Goal: Task Accomplishment & Management: Manage account settings

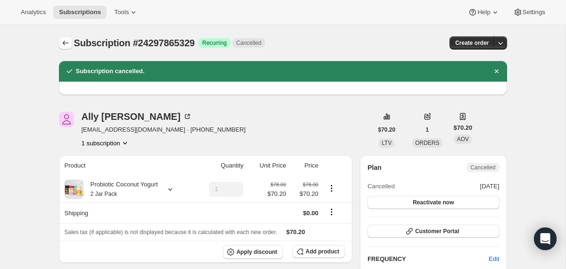
click at [65, 44] on icon "Subscriptions" at bounding box center [65, 42] width 9 height 9
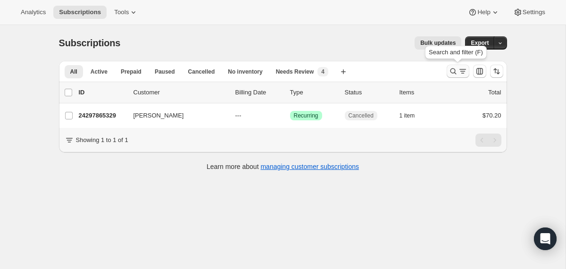
click at [452, 73] on icon "Search and filter results" at bounding box center [453, 71] width 6 height 6
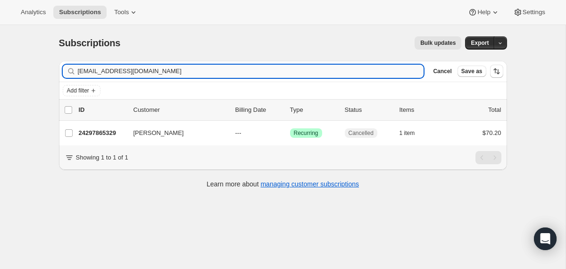
click at [379, 74] on input "[EMAIL_ADDRESS][DOMAIN_NAME]" at bounding box center [251, 71] width 346 height 13
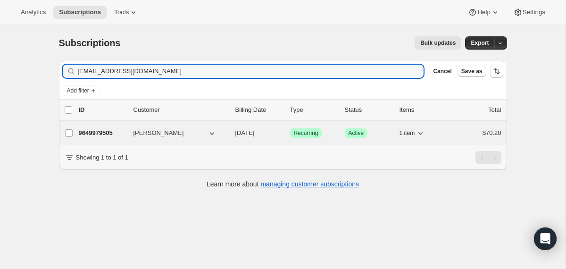
type input "[EMAIL_ADDRESS][DOMAIN_NAME]"
click at [233, 131] on div "9649979505 [PERSON_NAME] [DATE] Success Recurring Success Active 1 item $70.20" at bounding box center [290, 132] width 422 height 13
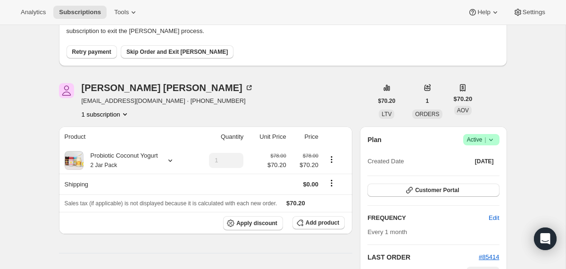
scroll to position [94, 0]
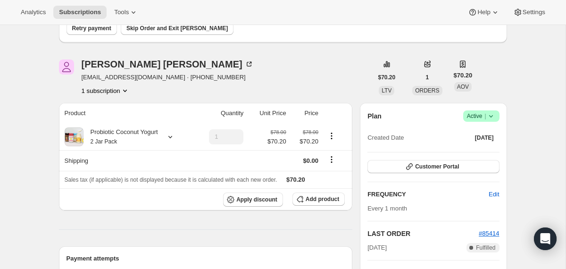
click at [489, 117] on icon at bounding box center [490, 115] width 9 height 9
click at [475, 151] on span "Cancel subscription" at bounding box center [477, 150] width 53 height 7
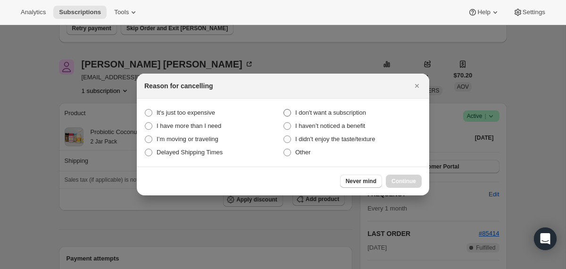
click at [365, 110] on span "I don't want a subscription" at bounding box center [330, 112] width 71 height 7
click at [284, 109] on subscription "I don't want a subscription" at bounding box center [283, 109] width 0 height 0
radio subscription "true"
click at [406, 183] on span "Continue" at bounding box center [403, 181] width 25 height 8
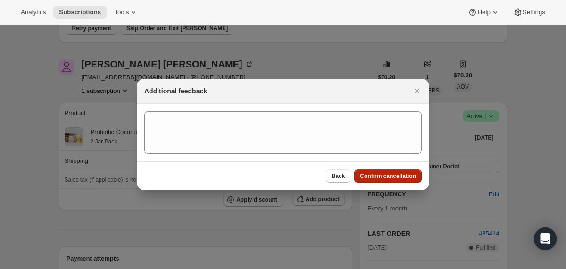
click at [406, 178] on span "Confirm cancellation" at bounding box center [388, 176] width 56 height 8
